Goal: Task Accomplishment & Management: Manage account settings

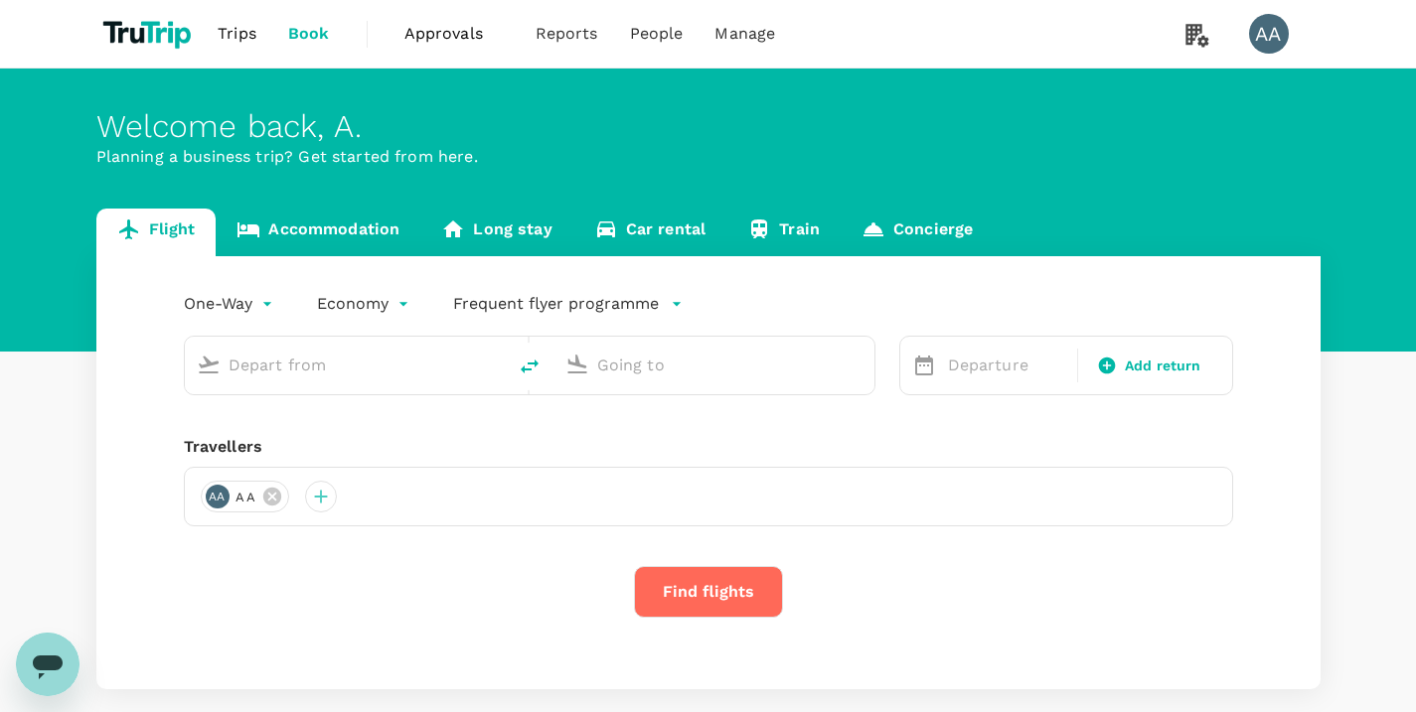
type input "Miri Intl (MYY)"
type input "Kuching Intl (KCH)"
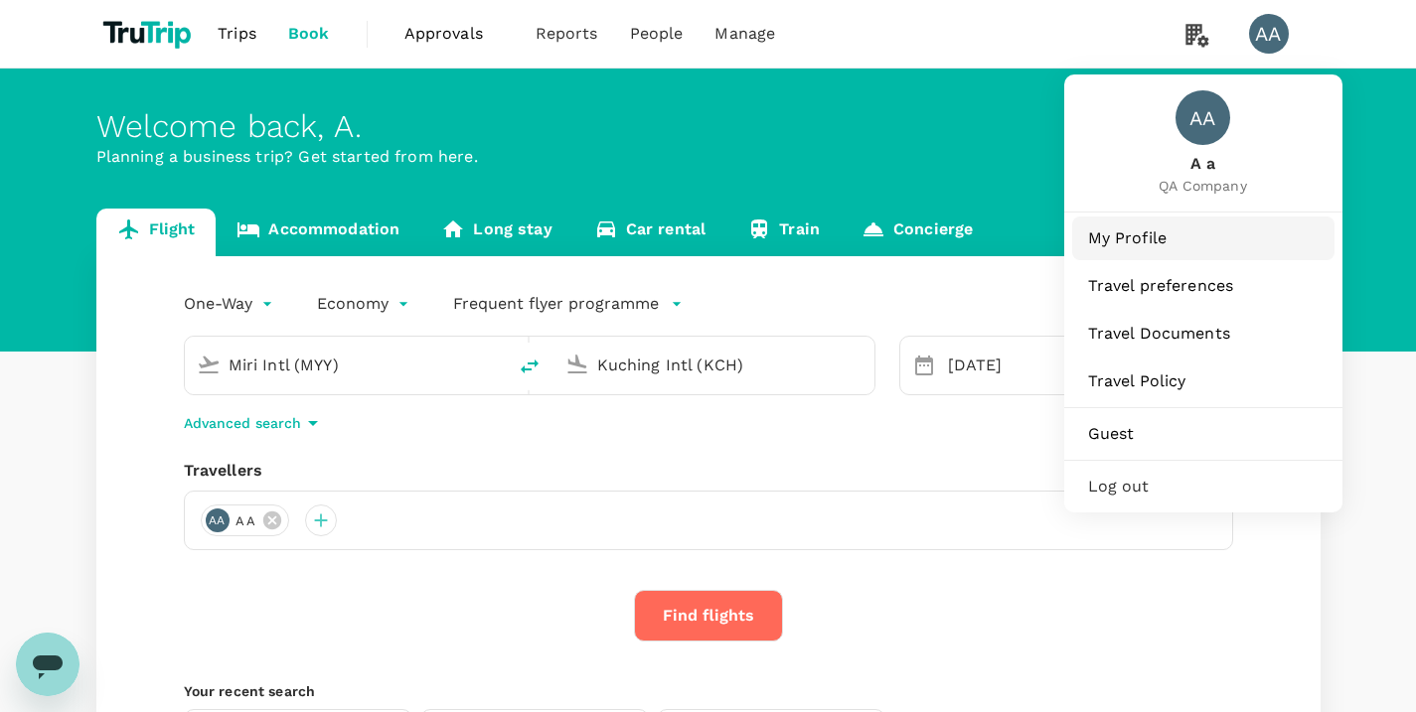
click at [1161, 229] on span "My Profile" at bounding box center [1203, 239] width 230 height 24
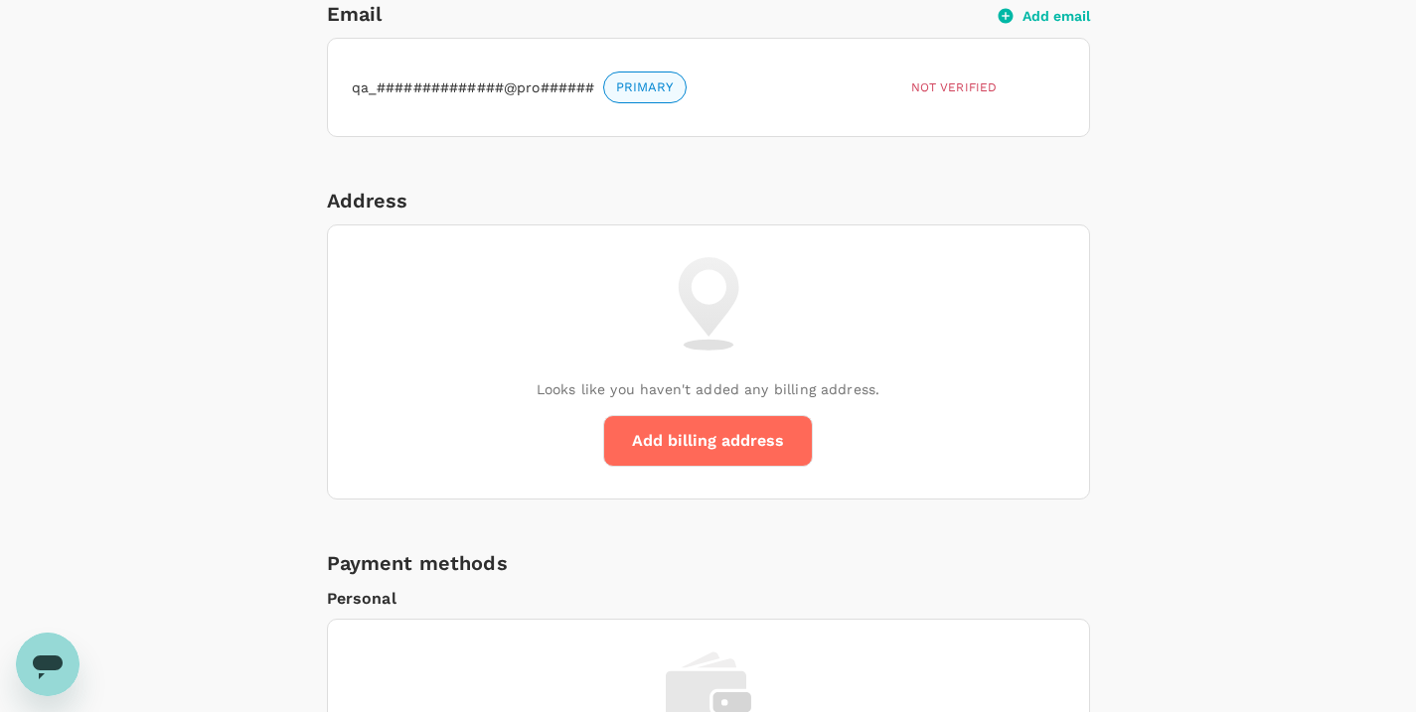
scroll to position [610, 0]
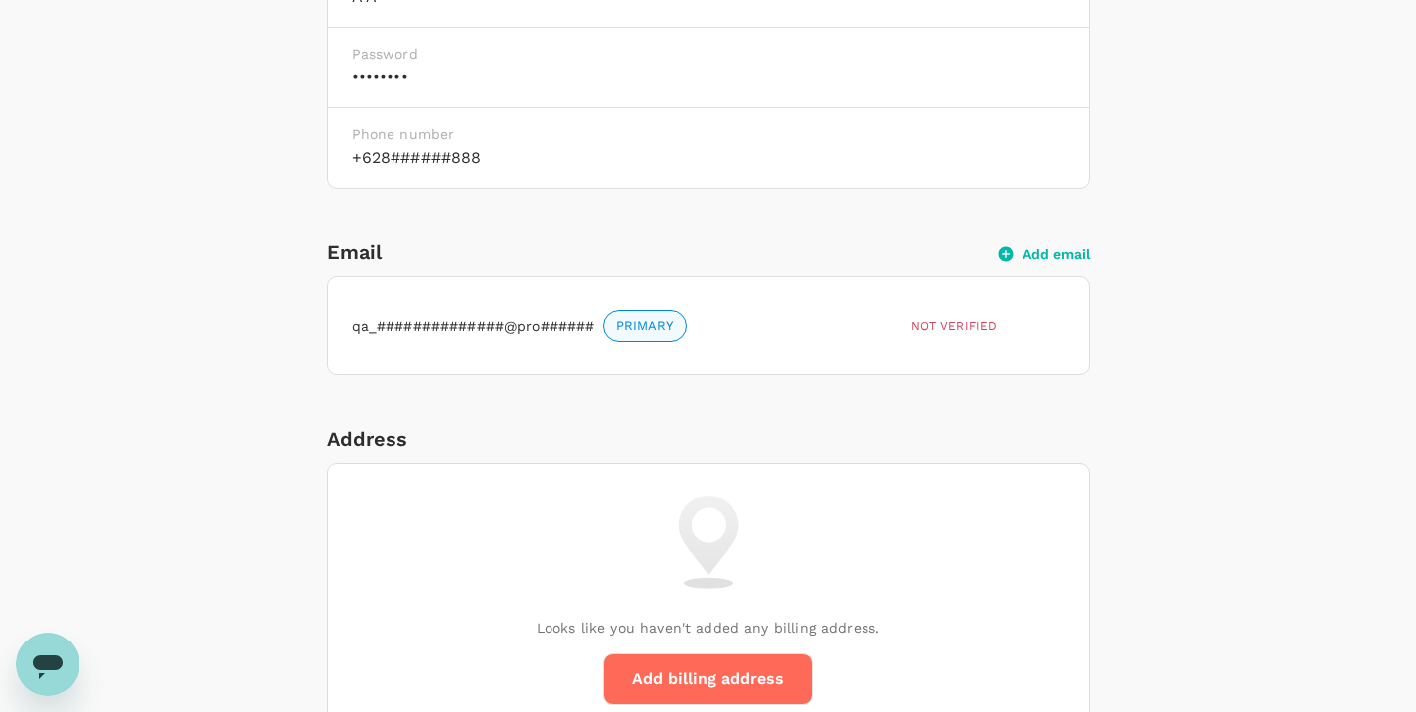
click at [1028, 256] on button "Add email" at bounding box center [1043, 254] width 91 height 18
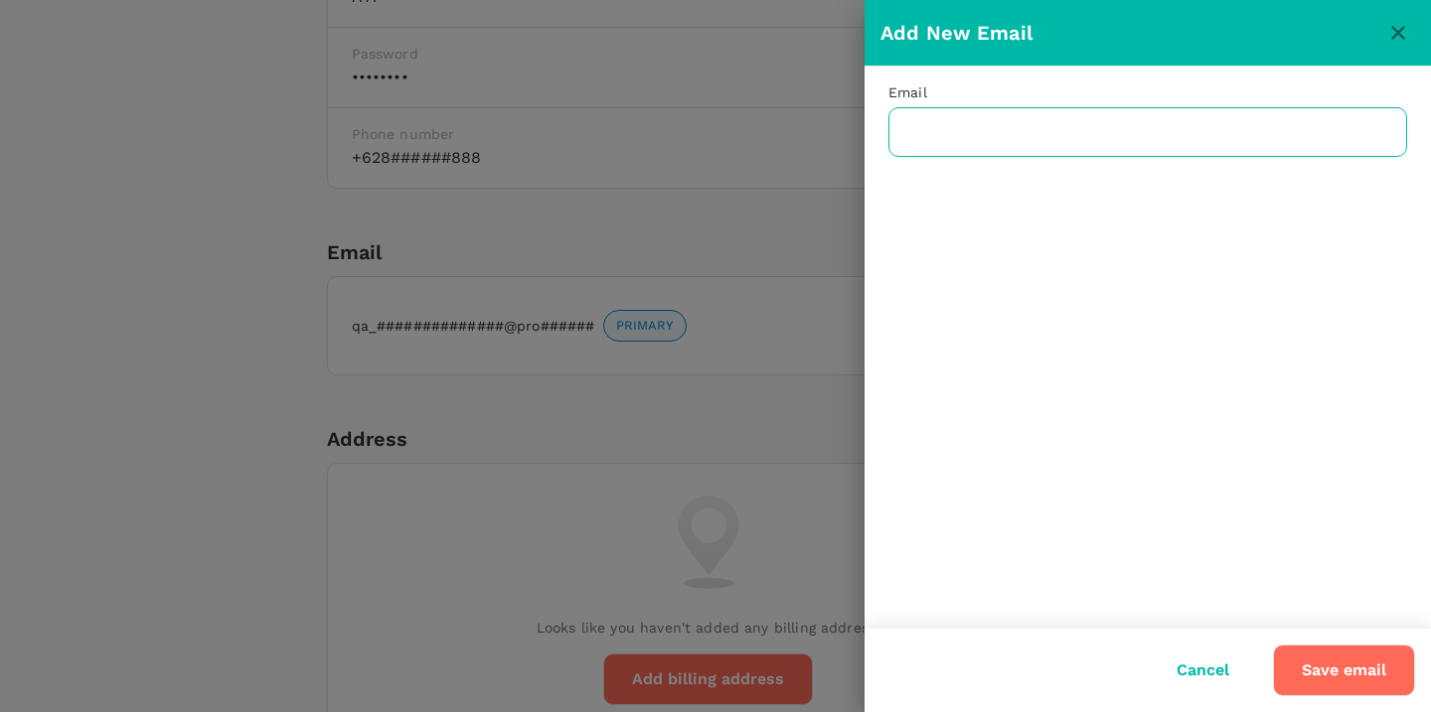
click at [1046, 141] on input "text" at bounding box center [1147, 132] width 519 height 50
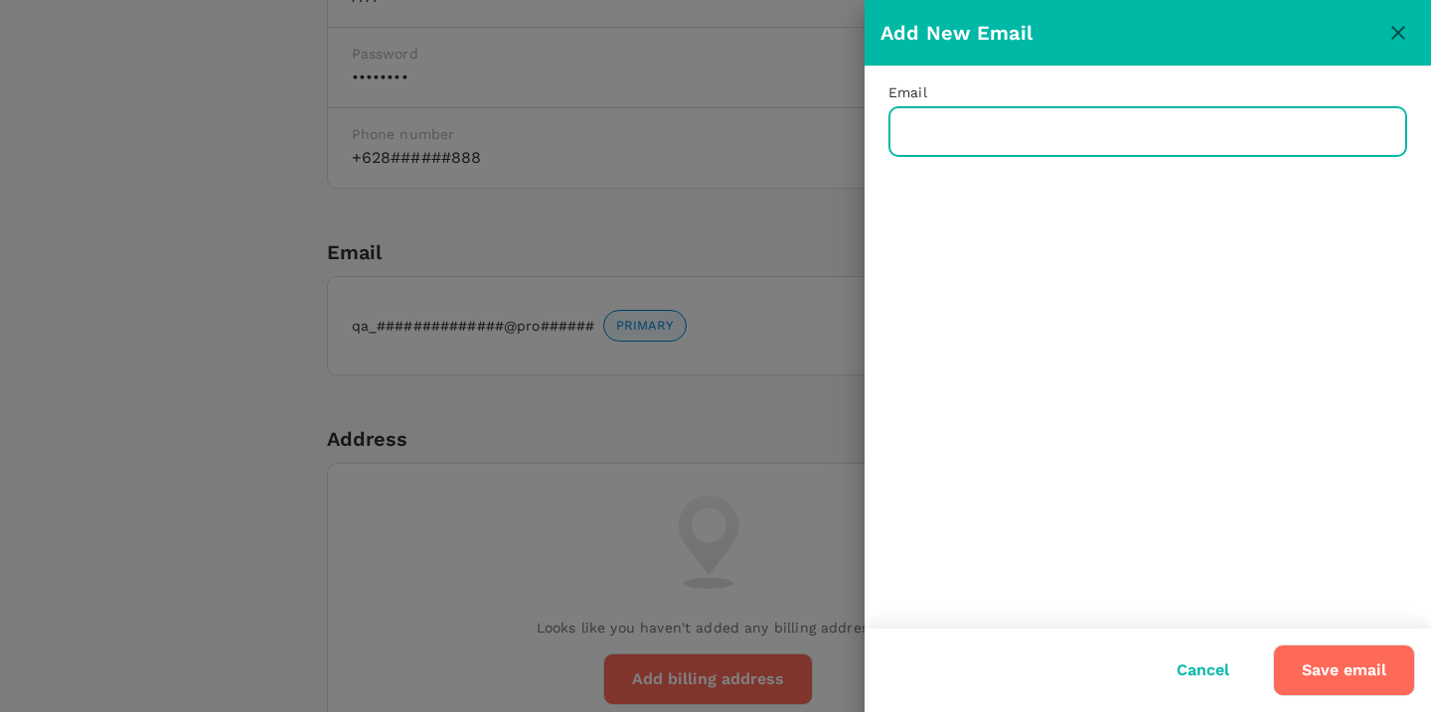
click at [1412, 28] on button "close" at bounding box center [1398, 33] width 34 height 34
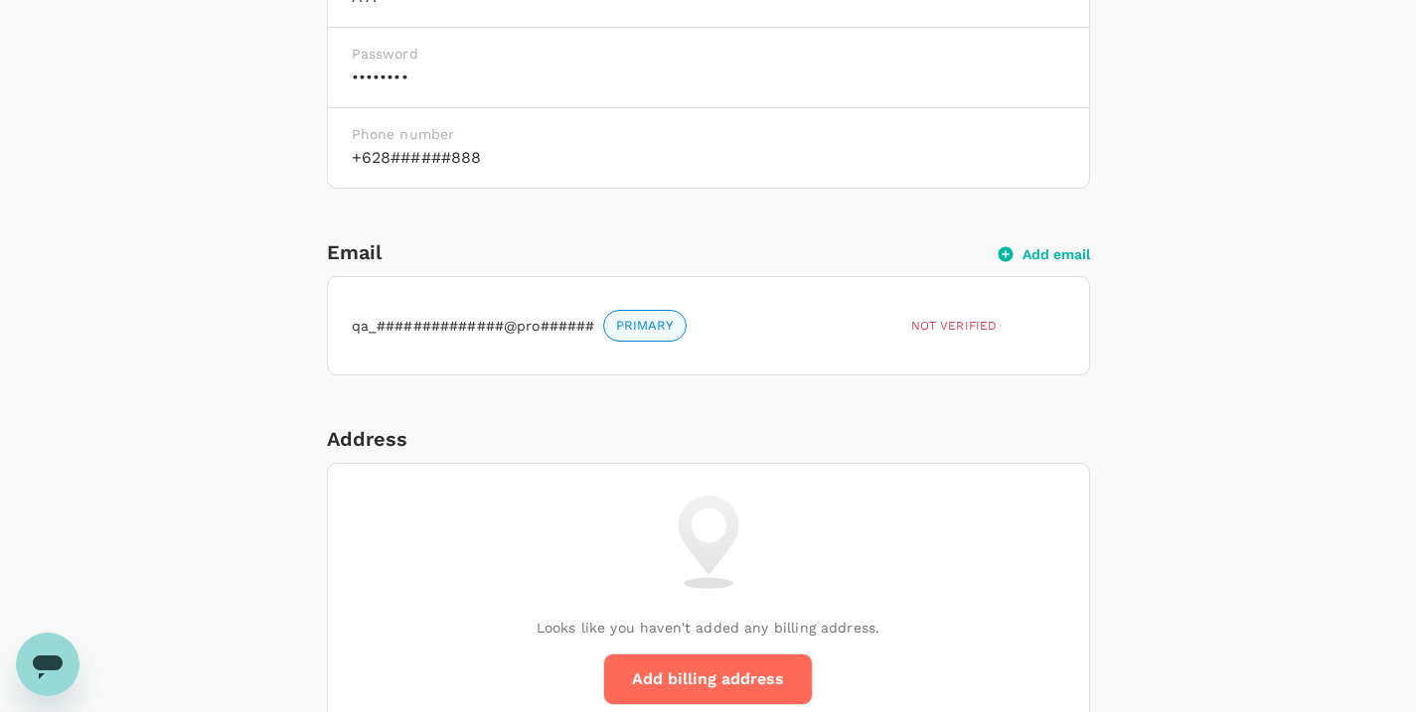
click at [637, 327] on span "PRIMARY" at bounding box center [644, 326] width 81 height 19
click at [1052, 262] on div "Email Add email" at bounding box center [708, 252] width 763 height 32
click at [1060, 255] on button "Add email" at bounding box center [1043, 254] width 91 height 18
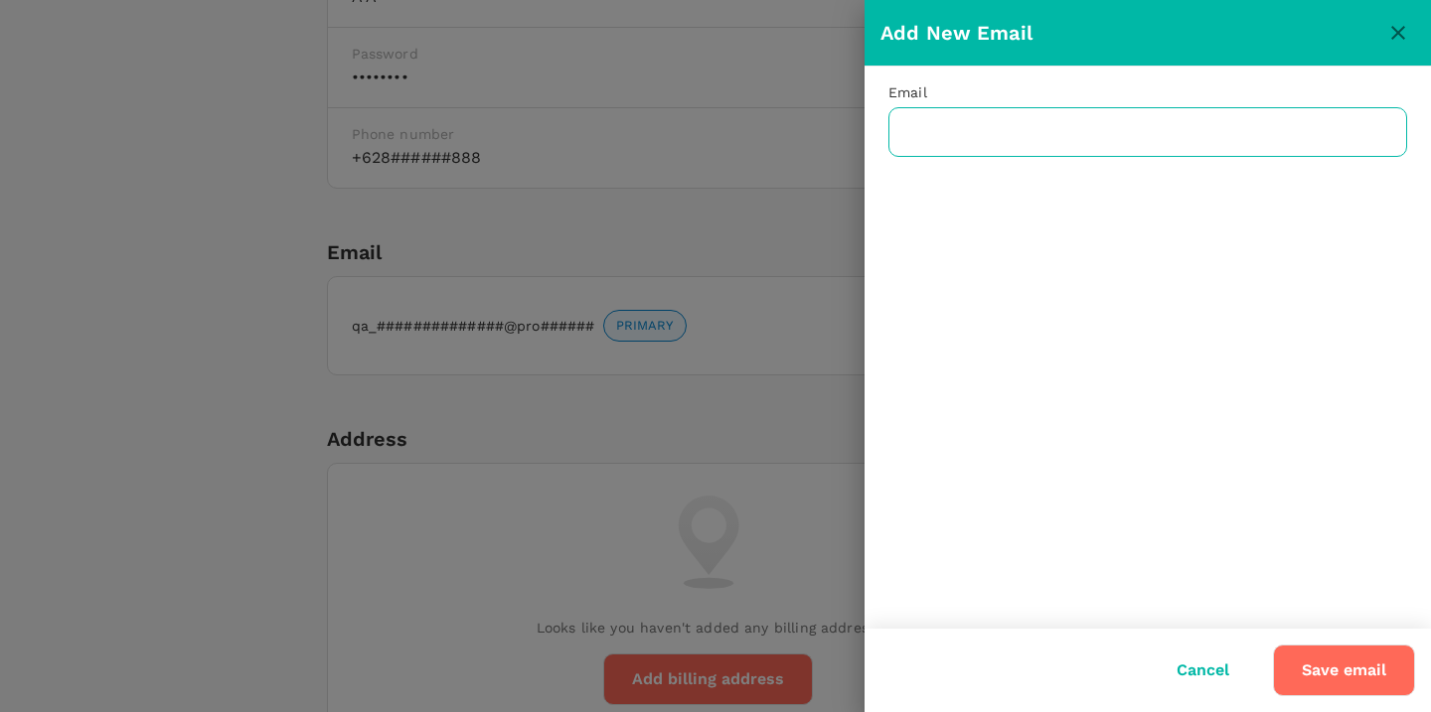
click at [1055, 121] on input "text" at bounding box center [1147, 132] width 519 height 50
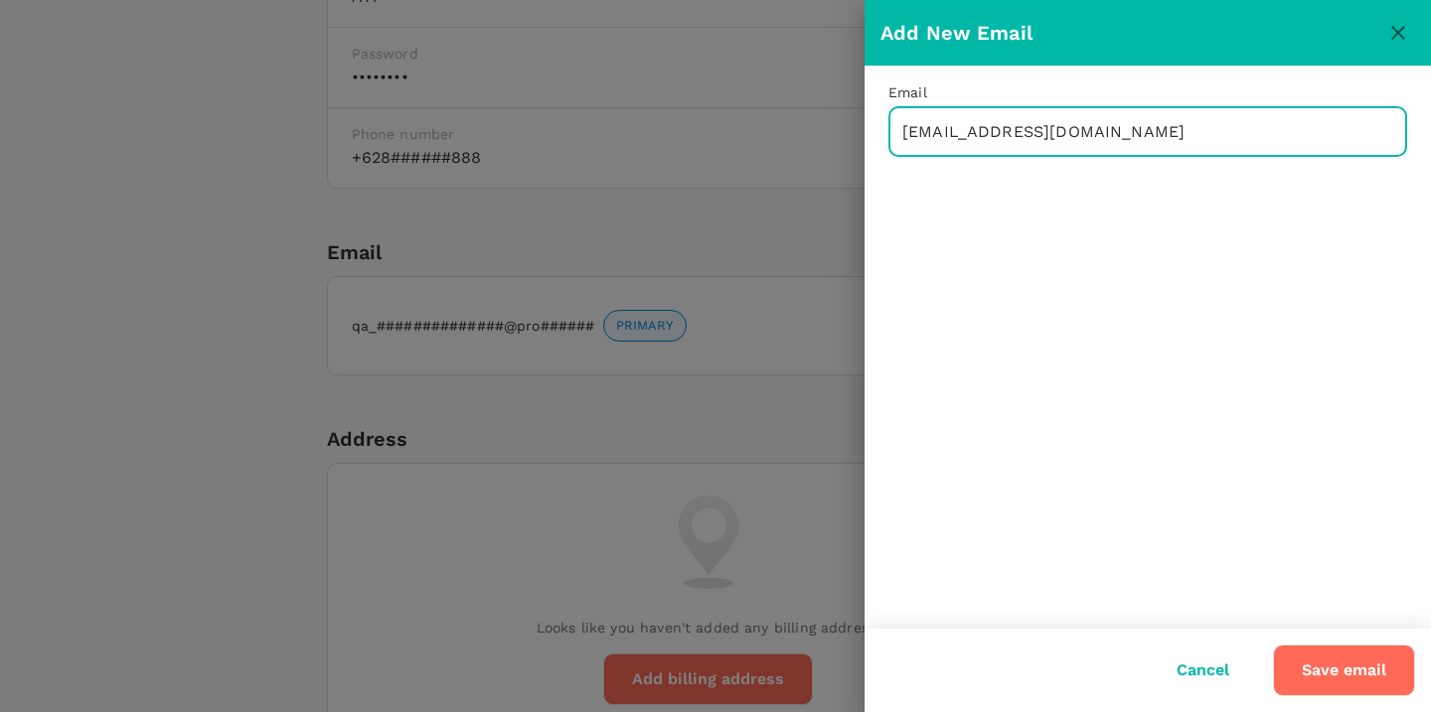
type input "[EMAIL_ADDRESS][DOMAIN_NAME]"
click at [1361, 660] on button "Save email" at bounding box center [1344, 671] width 142 height 52
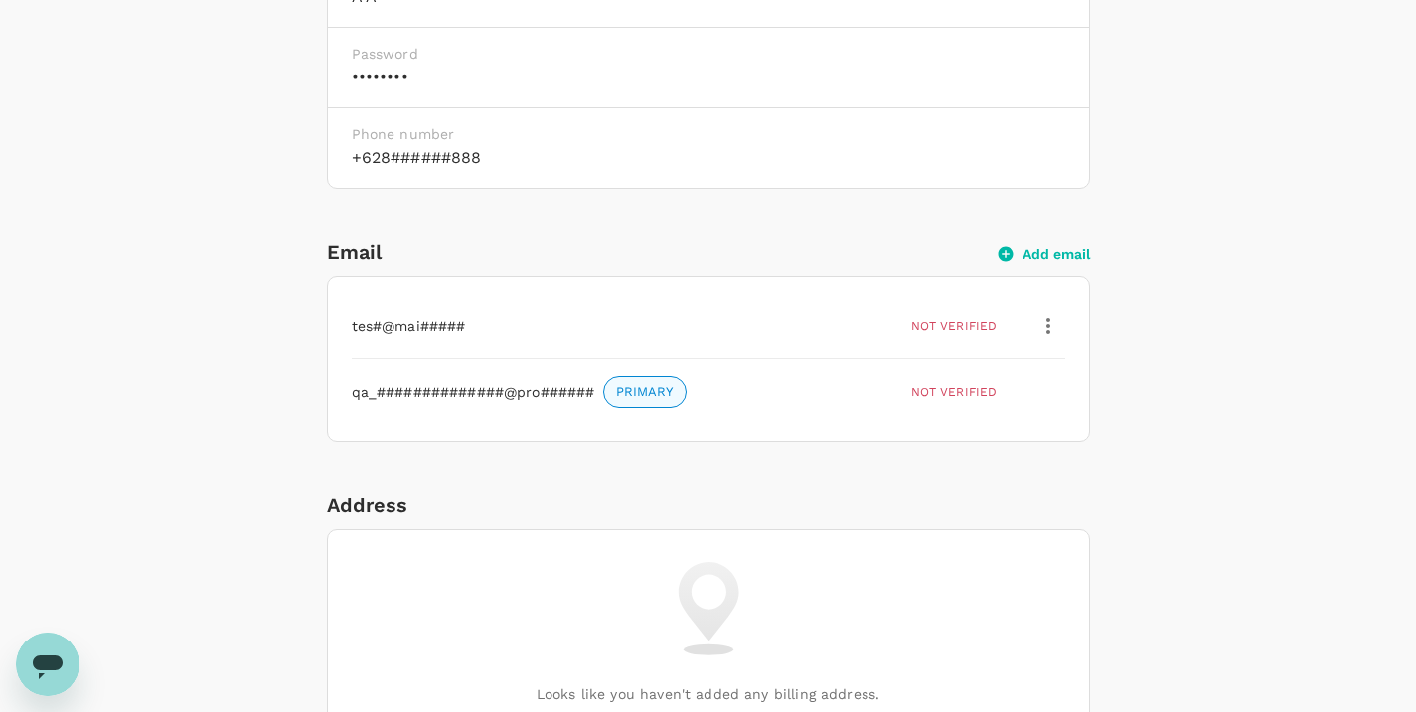
click at [1053, 317] on icon "button" at bounding box center [1048, 326] width 24 height 24
click at [993, 427] on span "Delete" at bounding box center [1003, 424] width 91 height 24
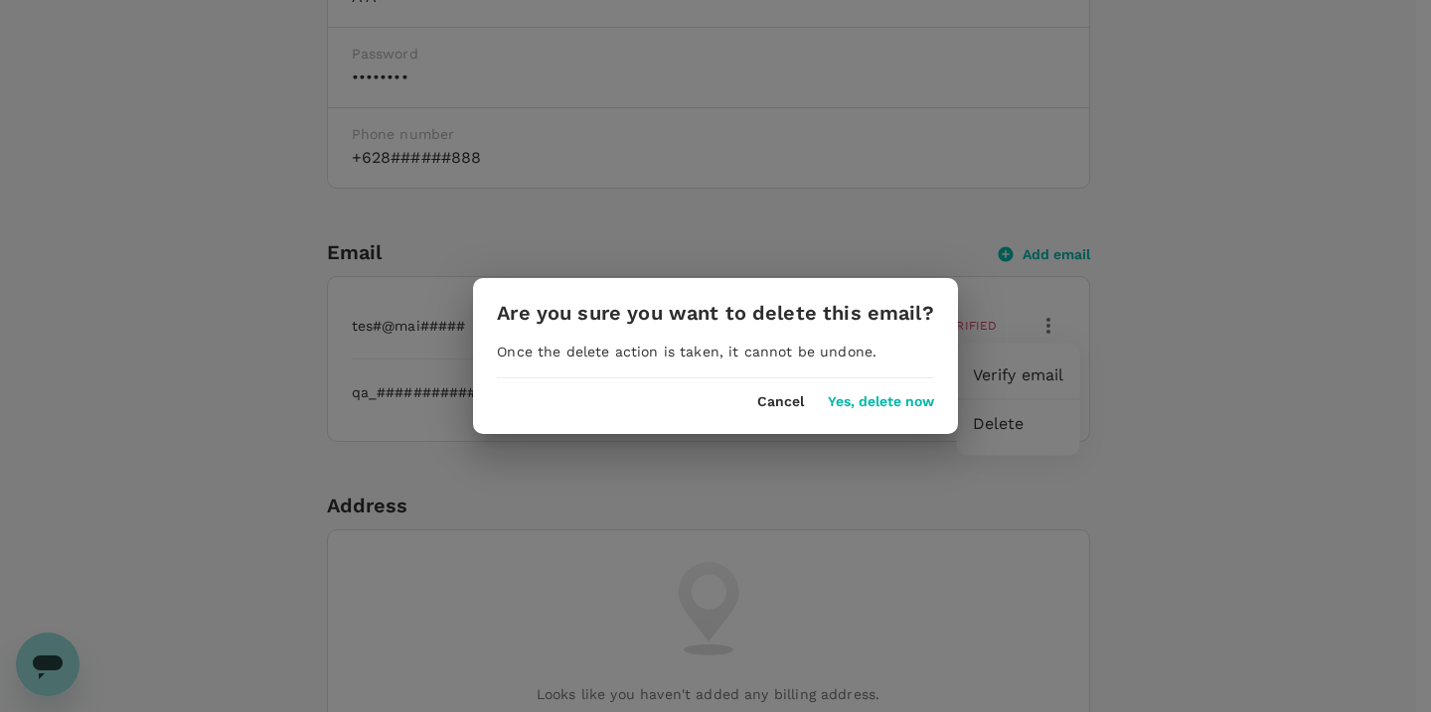
click at [917, 406] on button "Yes, delete now" at bounding box center [881, 402] width 106 height 16
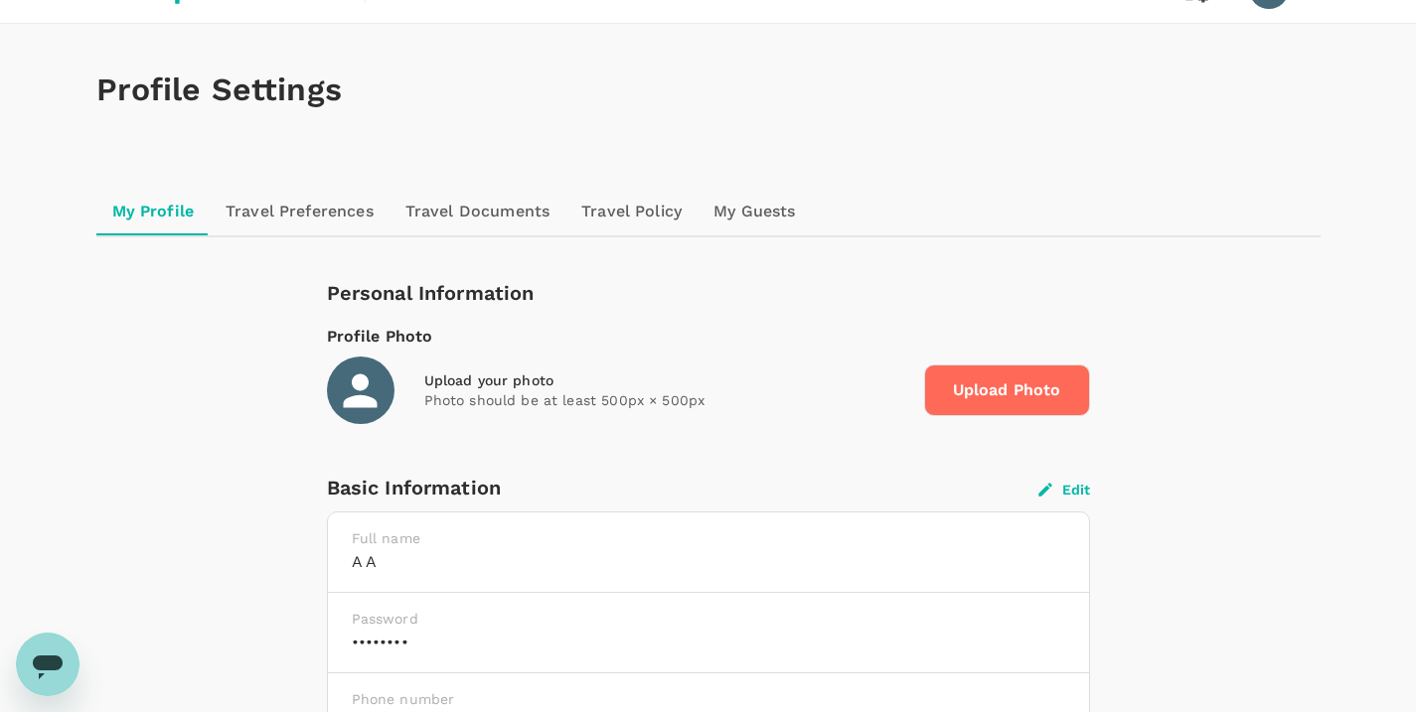
scroll to position [0, 0]
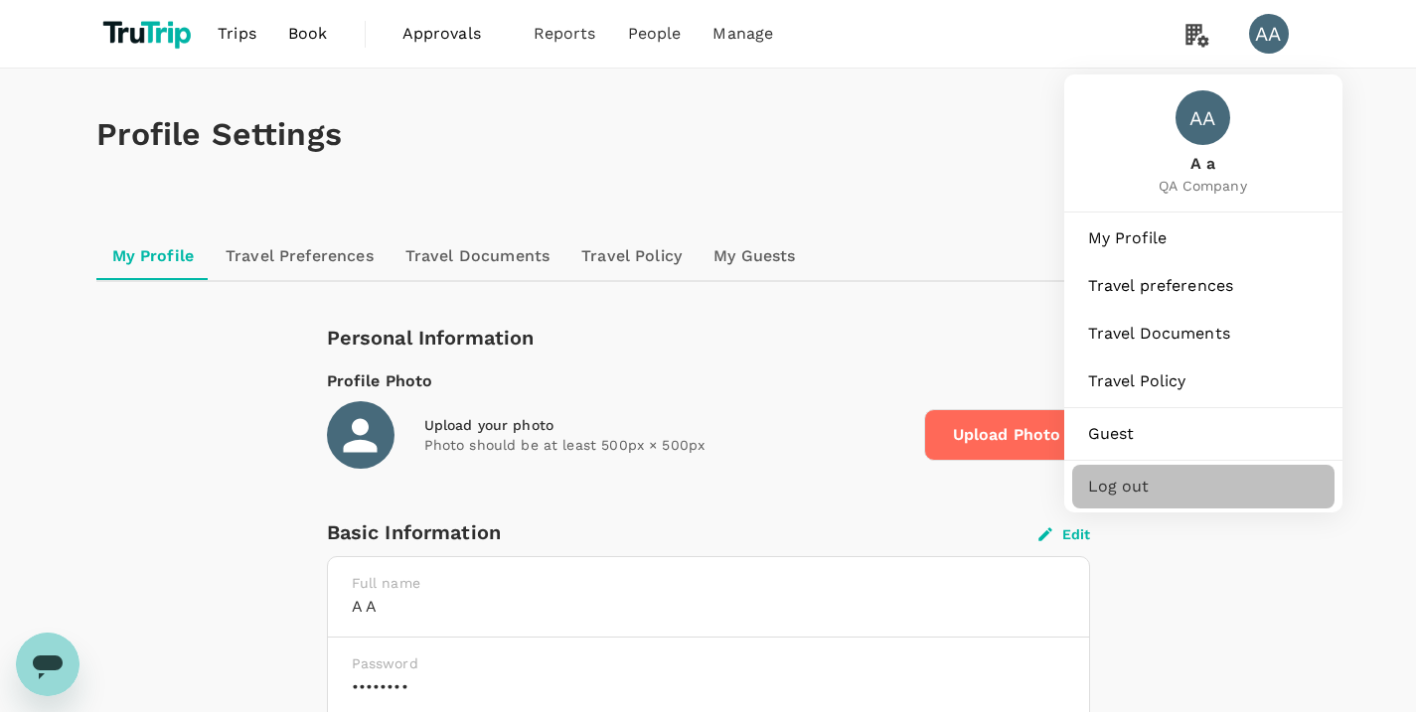
click at [1148, 490] on span "Log out" at bounding box center [1203, 487] width 230 height 24
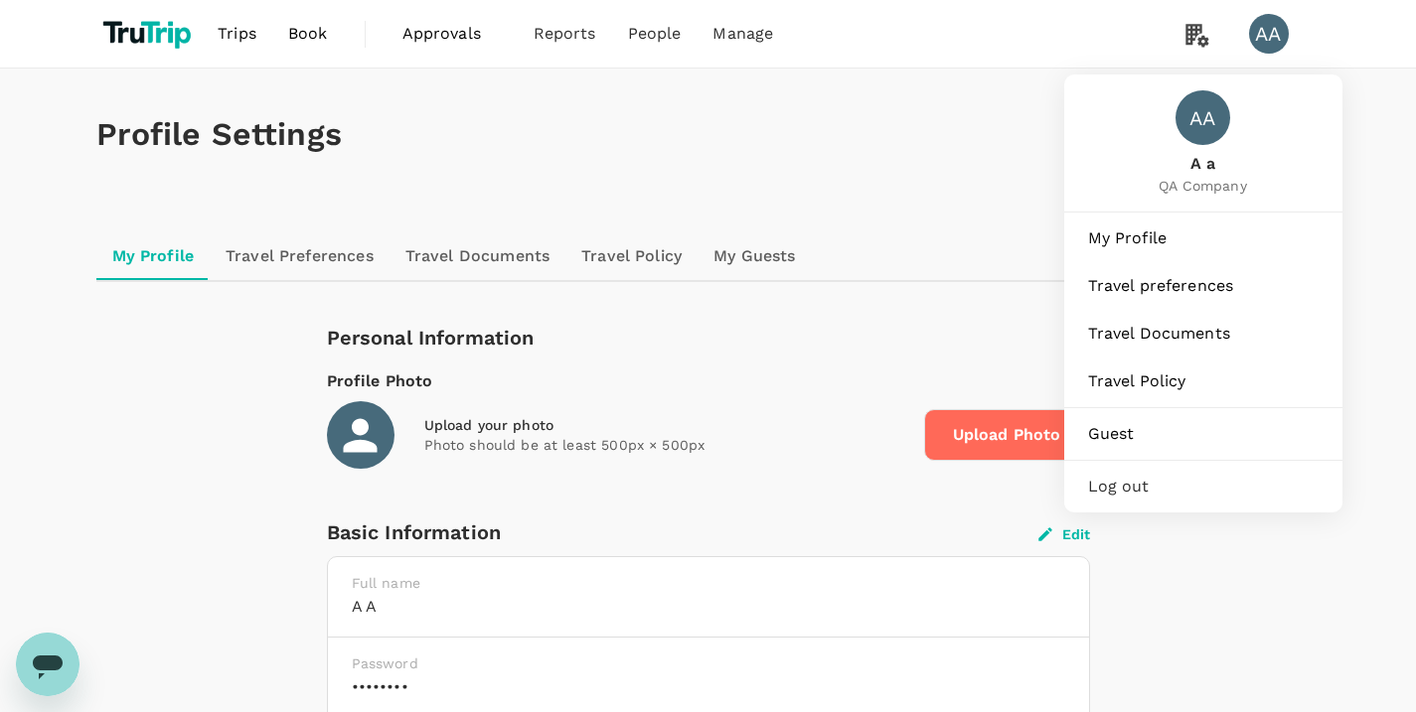
click at [1121, 482] on span "Log out" at bounding box center [1203, 487] width 230 height 24
